Goal: Check status: Check status

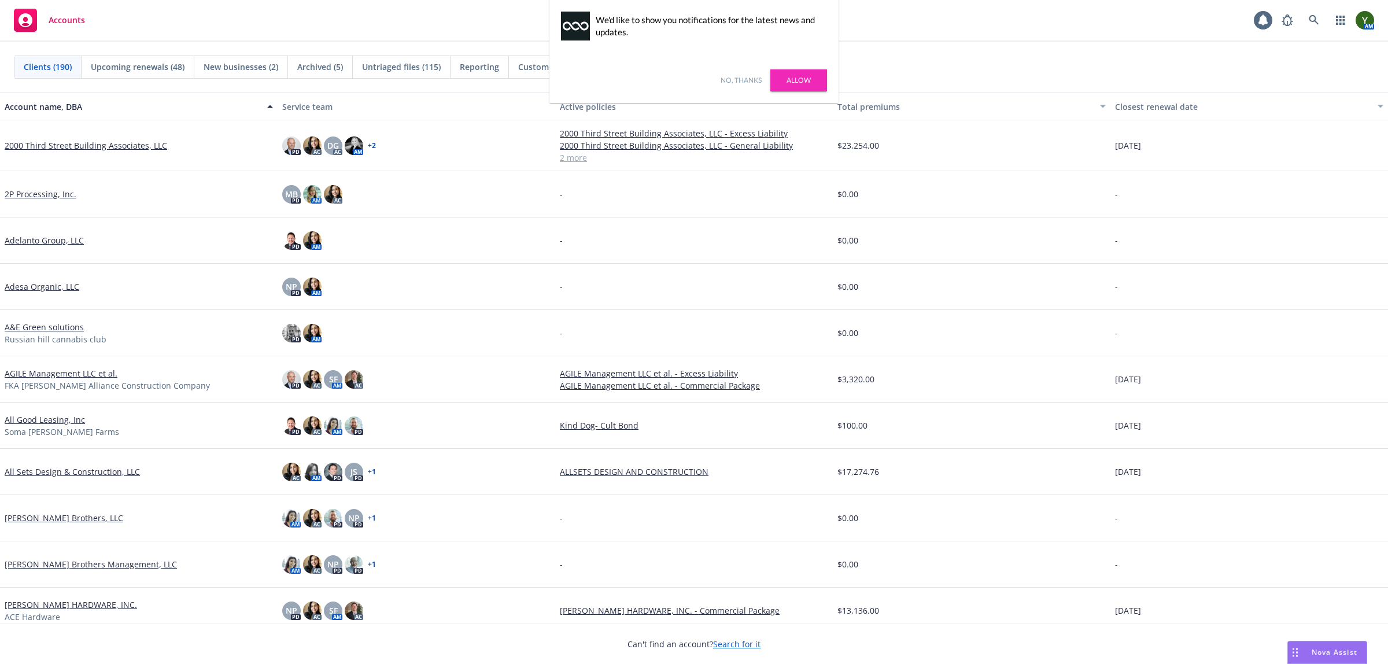
click at [741, 78] on link "No, thanks" at bounding box center [741, 80] width 41 height 10
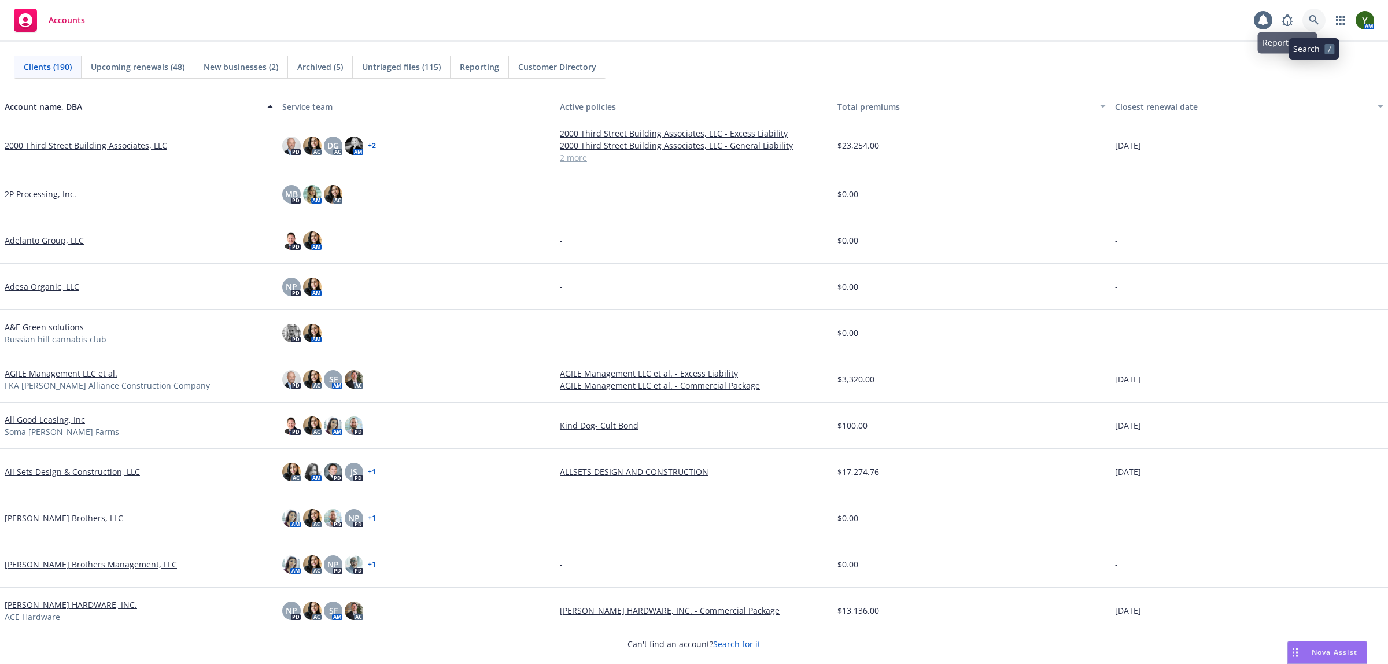
click at [1318, 18] on icon at bounding box center [1314, 20] width 10 height 10
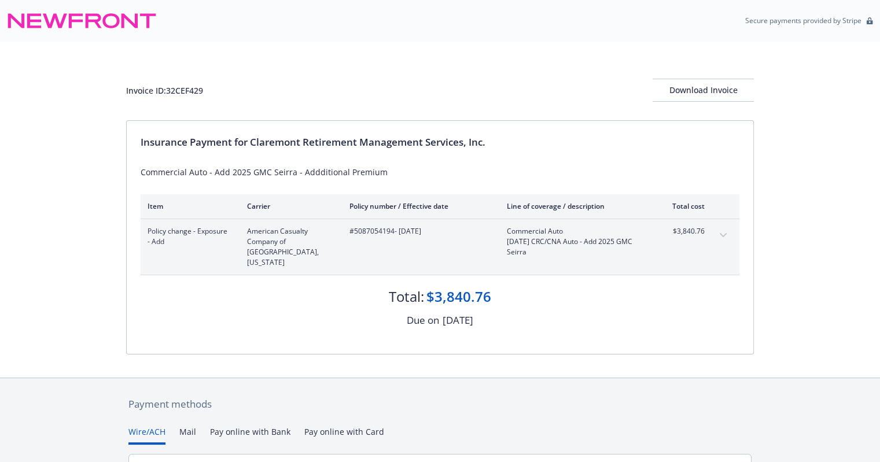
drag, startPoint x: 154, startPoint y: 1, endPoint x: 80, endPoint y: 277, distance: 285.5
click at [80, 277] on div "Invoice ID: 32CEF429 Download Invoice Insurance Payment for Claremont Retiremen…" at bounding box center [440, 210] width 880 height 336
